Goal: Check status: Check status

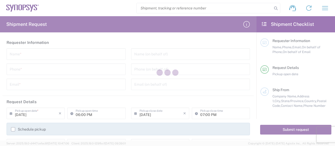
type input "[GEOGRAPHIC_DATA]"
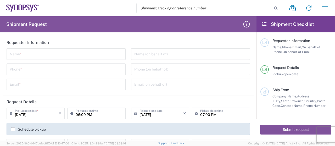
click at [175, 10] on input "search" at bounding box center [203, 8] width 135 height 10
click at [182, 9] on input "search" at bounding box center [203, 8] width 135 height 10
paste input "56874880"
click at [275, 7] on icon at bounding box center [275, 8] width 7 height 7
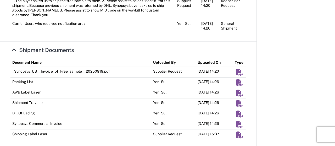
scroll to position [436, 0]
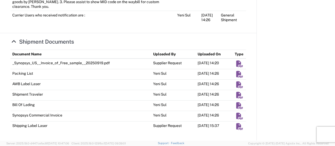
click at [235, 85] on em "Shipment Documents" at bounding box center [239, 85] width 8 height 7
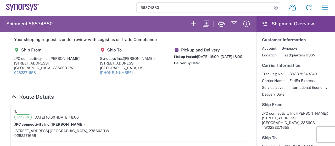
scroll to position [0, 0]
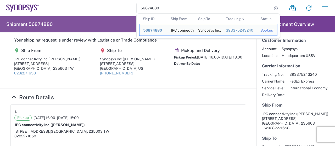
click at [170, 9] on input "56874880" at bounding box center [203, 8] width 135 height 10
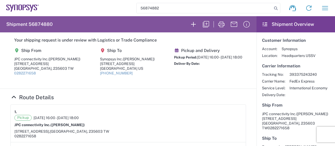
type input "56874882"
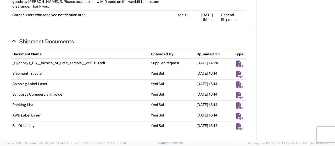
scroll to position [441, 0]
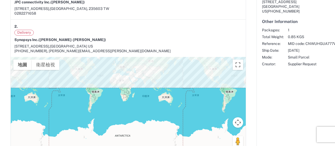
click at [225, 36] on div "Delivery" at bounding box center [127, 33] width 227 height 6
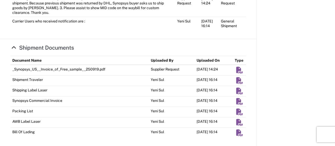
scroll to position [441, 0]
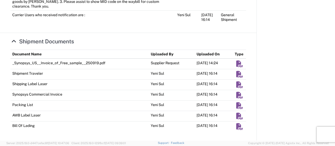
click at [235, 117] on em "Shipment Documents" at bounding box center [239, 116] width 8 height 7
